Goal: Information Seeking & Learning: Find specific fact

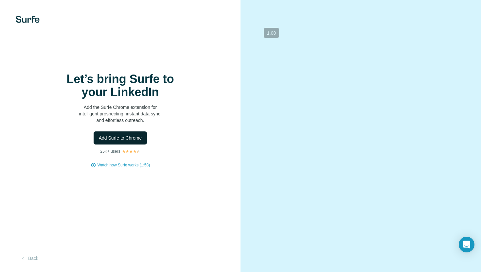
click at [141, 134] on button "Add Surfe to Chrome" at bounding box center [121, 138] width 54 height 13
click at [109, 165] on span "Watch how Surfe works (1:58)" at bounding box center [124, 165] width 52 height 6
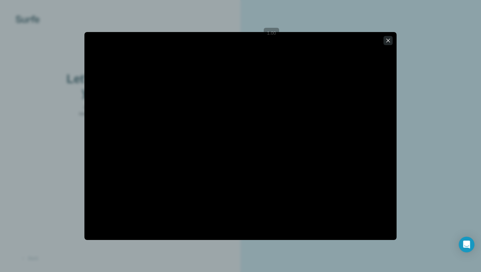
click at [388, 42] on icon "button" at bounding box center [388, 40] width 7 height 7
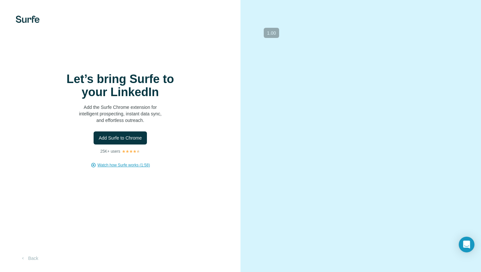
click at [31, 20] on img at bounding box center [28, 19] width 24 height 7
click at [120, 142] on button "Add Surfe to Chrome" at bounding box center [121, 138] width 54 height 13
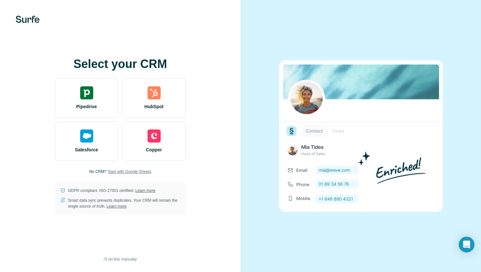
click at [126, 172] on span "Start with Google Sheets" at bounding box center [130, 172] width 44 height 6
click at [106, 258] on span "I’ll do this manually" at bounding box center [120, 260] width 33 height 6
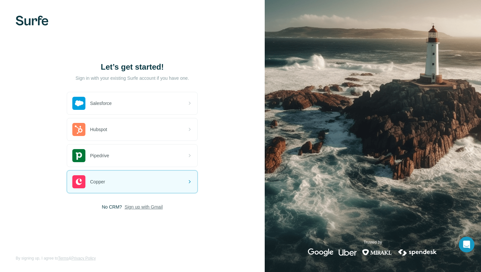
click at [147, 210] on span "Sign up with Gmail" at bounding box center [144, 207] width 38 height 7
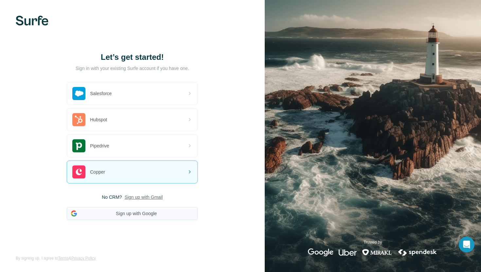
click at [138, 212] on button "Sign up with Google" at bounding box center [132, 213] width 131 height 13
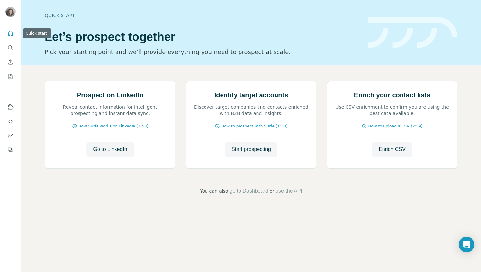
click at [10, 34] on icon "Quick start" at bounding box center [10, 33] width 7 height 7
click at [11, 51] on button "Search" at bounding box center [10, 48] width 10 height 12
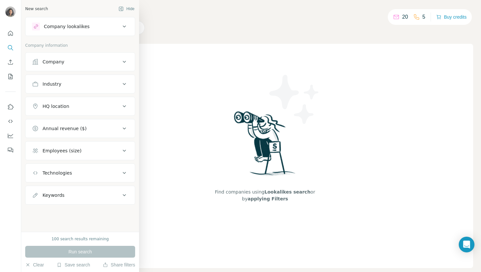
click at [57, 60] on div "Company" at bounding box center [54, 62] width 22 height 7
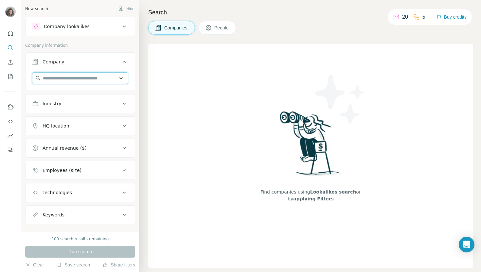
click at [70, 75] on input "text" at bounding box center [80, 78] width 96 height 12
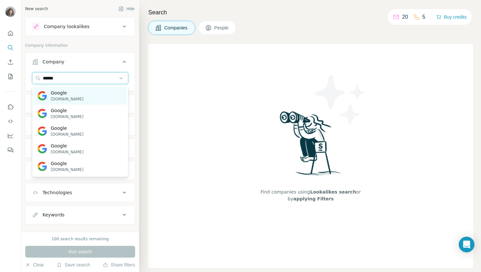
type input "******"
click at [78, 92] on div "Google google.com" at bounding box center [80, 96] width 93 height 18
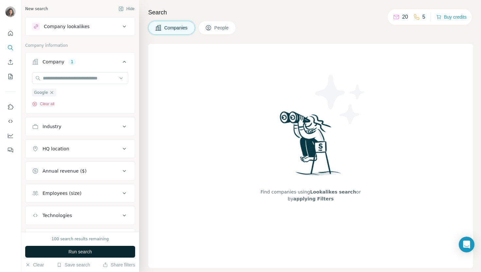
click at [80, 252] on span "Run search" at bounding box center [80, 252] width 24 height 7
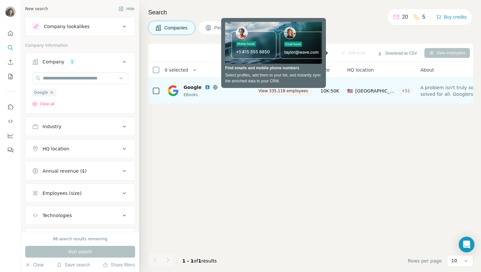
scroll to position [0, 17]
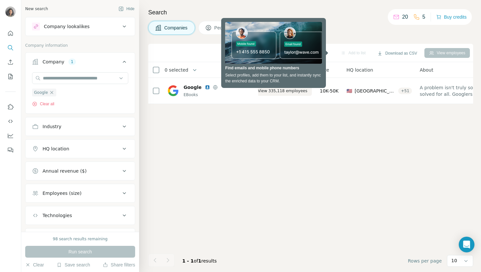
click at [438, 54] on div "View employees" at bounding box center [447, 53] width 45 height 10
click at [456, 49] on div "View employees" at bounding box center [447, 53] width 45 height 10
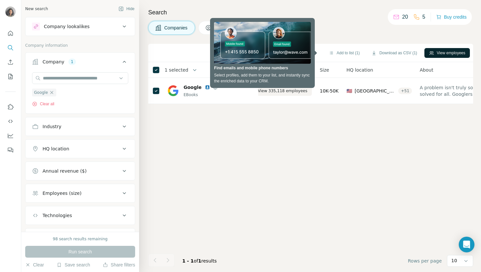
click at [437, 52] on button "View employees" at bounding box center [447, 53] width 45 height 10
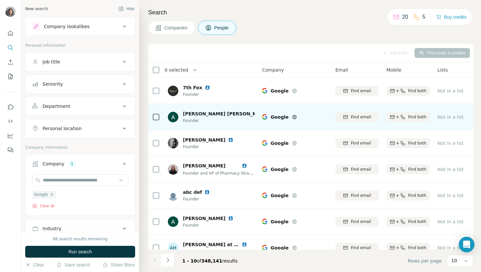
scroll to position [90, 0]
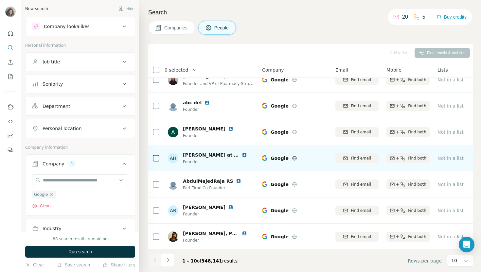
click at [294, 159] on icon at bounding box center [295, 158] width 2 height 4
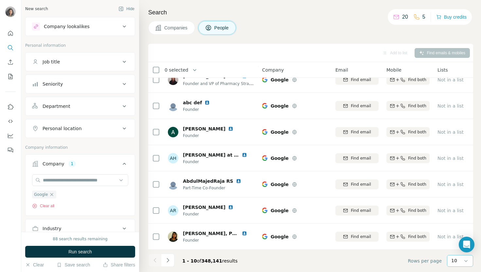
click at [453, 262] on p "10" at bounding box center [454, 261] width 6 height 7
click at [456, 213] on p "60" at bounding box center [456, 211] width 6 height 7
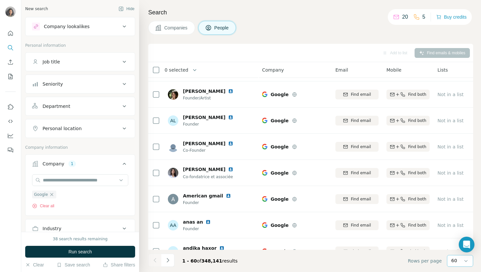
scroll to position [1399, 0]
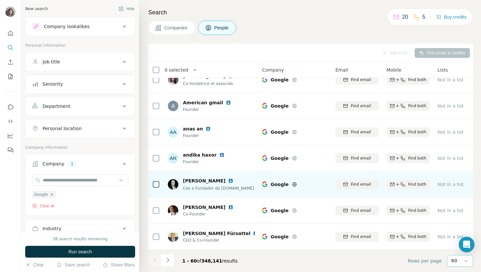
click at [228, 181] on img at bounding box center [230, 180] width 5 height 5
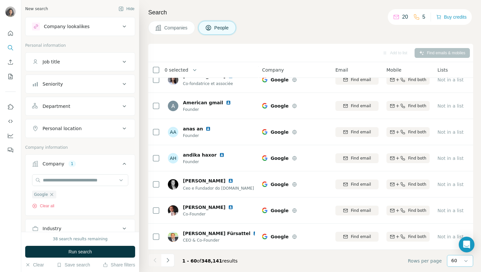
click at [453, 264] on div "60" at bounding box center [459, 261] width 16 height 11
click at [49, 193] on icon "button" at bounding box center [51, 194] width 5 height 5
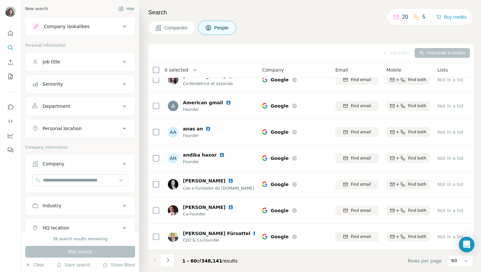
click at [68, 104] on div "Department" at bounding box center [76, 106] width 88 height 7
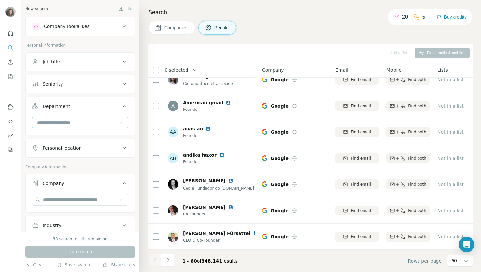
click at [64, 123] on input at bounding box center [76, 122] width 81 height 7
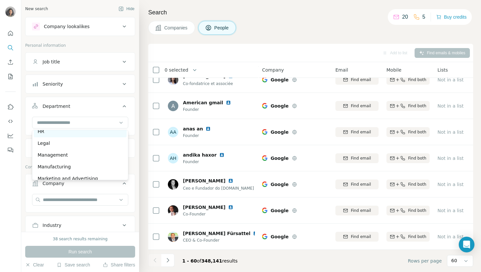
click at [48, 132] on div "HR" at bounding box center [80, 131] width 85 height 7
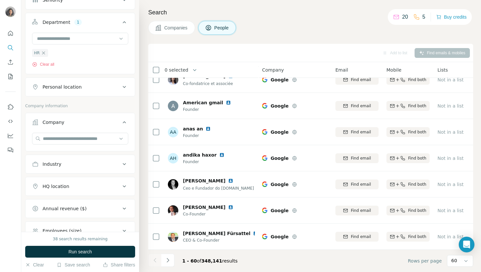
scroll to position [85, 0]
click at [81, 140] on input "text" at bounding box center [80, 138] width 96 height 12
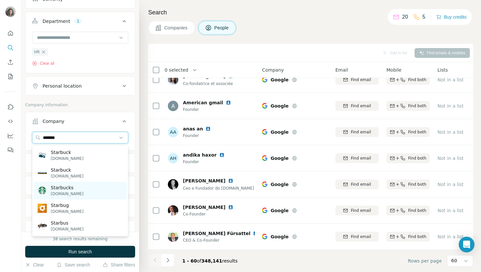
type input "*******"
click at [76, 191] on p "starbucks.com" at bounding box center [67, 194] width 33 height 6
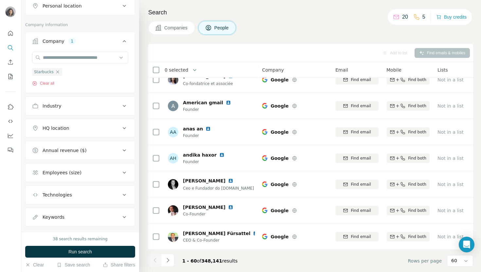
scroll to position [178, 0]
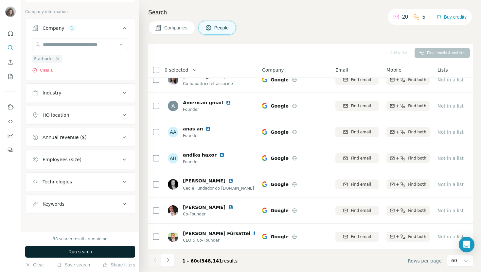
click at [84, 252] on span "Run search" at bounding box center [80, 252] width 24 height 7
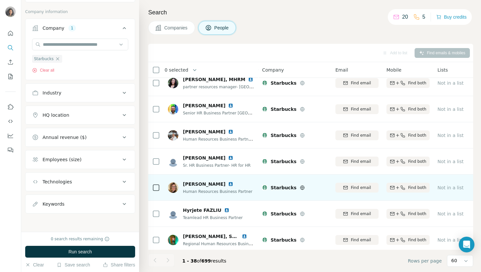
scroll to position [823, 0]
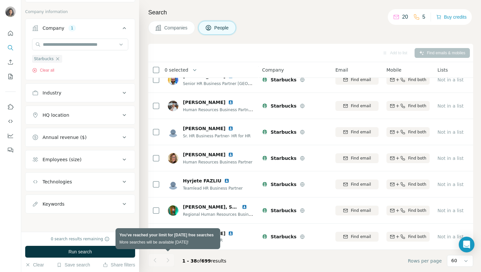
click at [168, 260] on div at bounding box center [167, 260] width 13 height 13
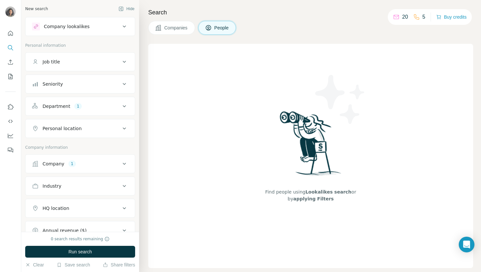
scroll to position [93, 0]
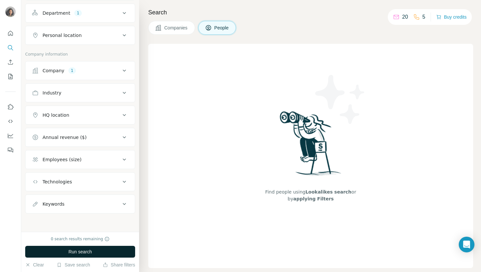
click at [83, 256] on button "Run search" at bounding box center [80, 252] width 110 height 12
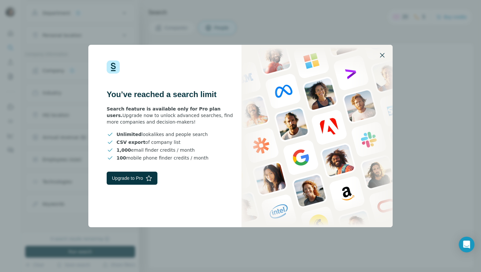
click at [380, 55] on icon "button" at bounding box center [382, 55] width 8 height 8
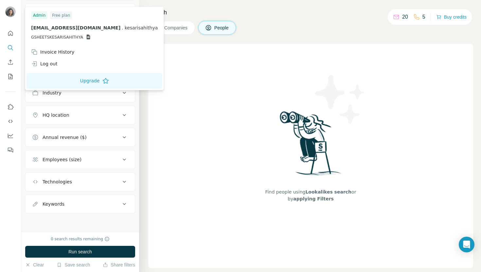
click at [9, 12] on img at bounding box center [10, 12] width 10 height 10
click at [59, 64] on div "Log out" at bounding box center [94, 64] width 135 height 12
